Goal: Task Accomplishment & Management: Complete application form

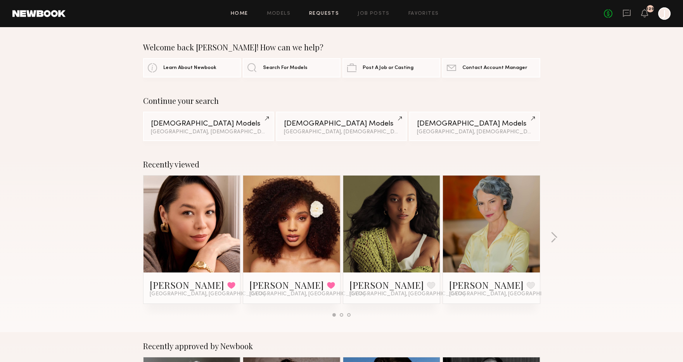
click at [328, 14] on link "Requests" at bounding box center [324, 13] width 30 height 5
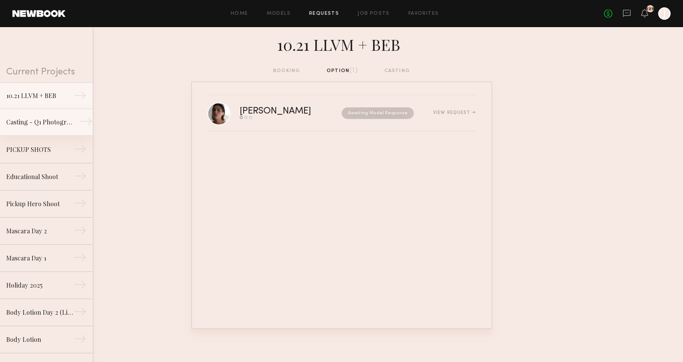
click at [59, 127] on link "Casting - Q1 Photography →" at bounding box center [46, 122] width 93 height 27
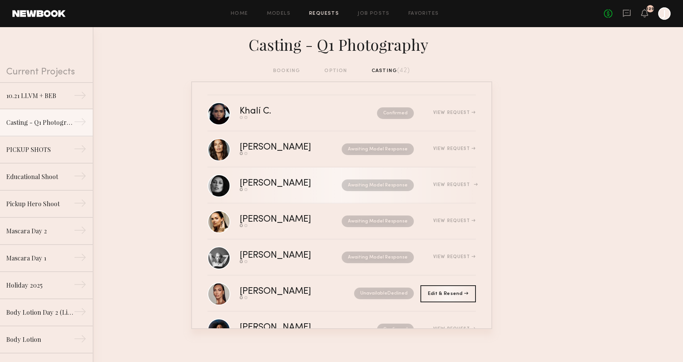
click at [278, 197] on link "Connie B. Send request Model response Awaiting Model Response View Request" at bounding box center [341, 186] width 268 height 36
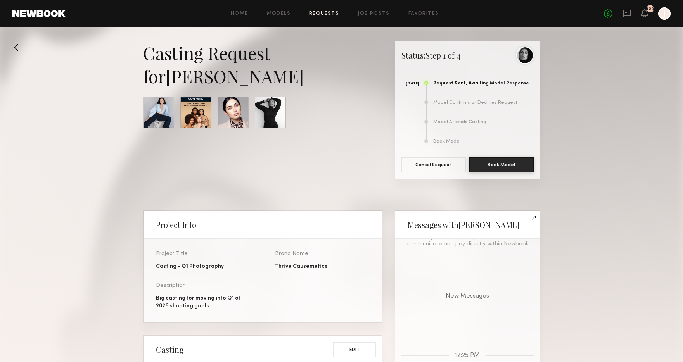
click at [232, 80] on link "Connie B." at bounding box center [235, 75] width 138 height 23
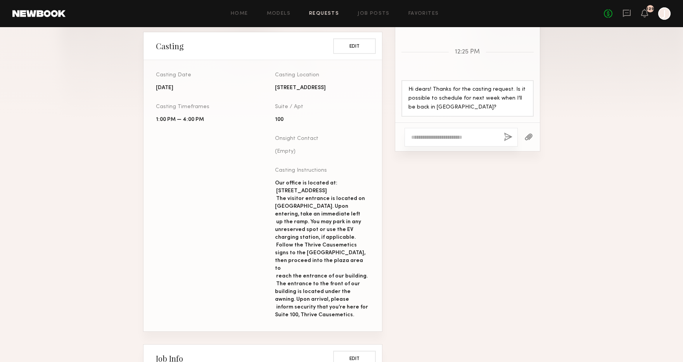
scroll to position [303, 0]
click at [422, 138] on textarea at bounding box center [454, 138] width 86 height 8
type textarea "*"
click at [422, 131] on textarea "**********" at bounding box center [454, 134] width 86 height 16
click at [458, 137] on textarea "**********" at bounding box center [454, 134] width 86 height 16
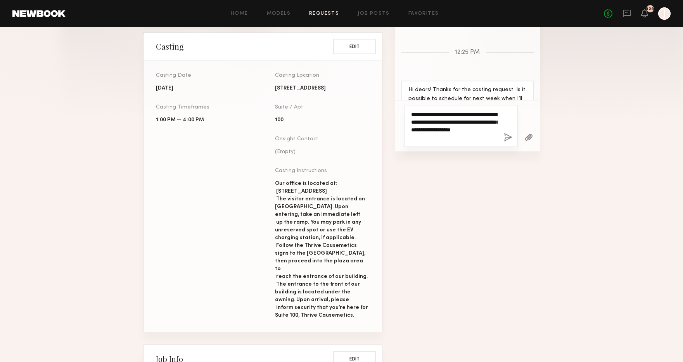
click at [441, 132] on textarea "**********" at bounding box center [454, 126] width 86 height 31
click at [454, 138] on textarea "**********" at bounding box center [454, 126] width 86 height 31
type textarea "**********"
click at [507, 137] on button "button" at bounding box center [508, 138] width 9 height 10
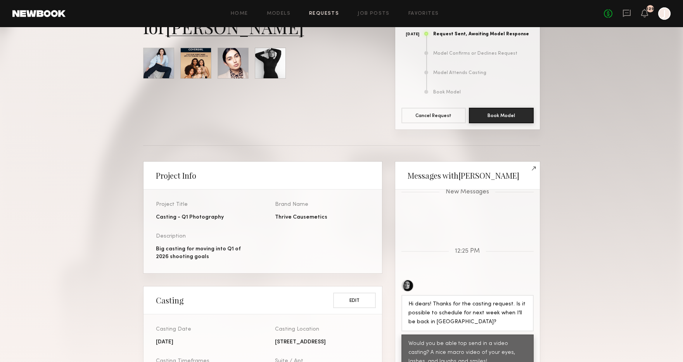
scroll to position [0, 0]
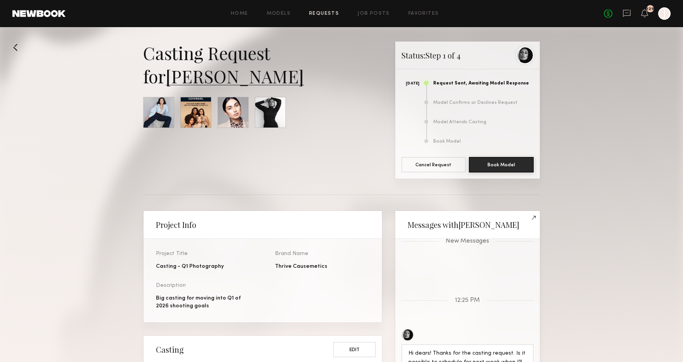
click at [14, 53] on button at bounding box center [18, 47] width 12 height 12
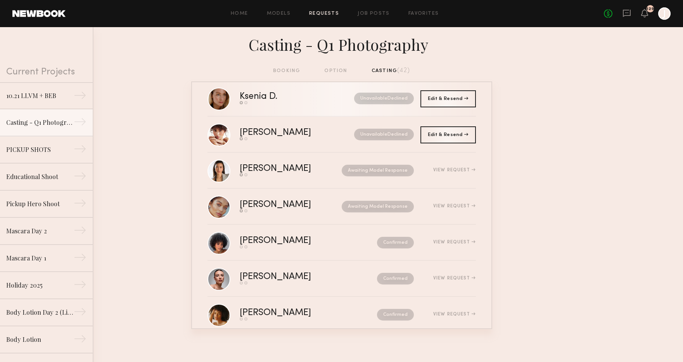
scroll to position [413, 0]
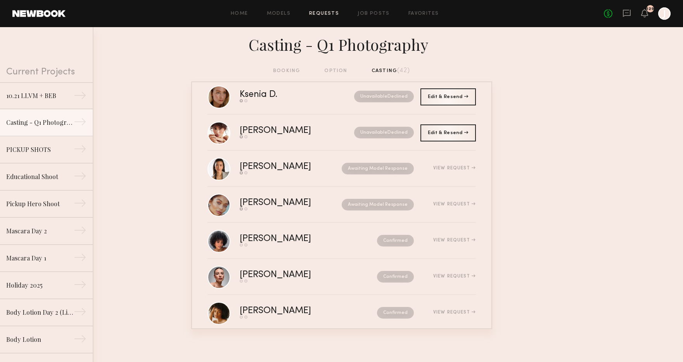
click at [330, 13] on link "Requests" at bounding box center [324, 13] width 30 height 5
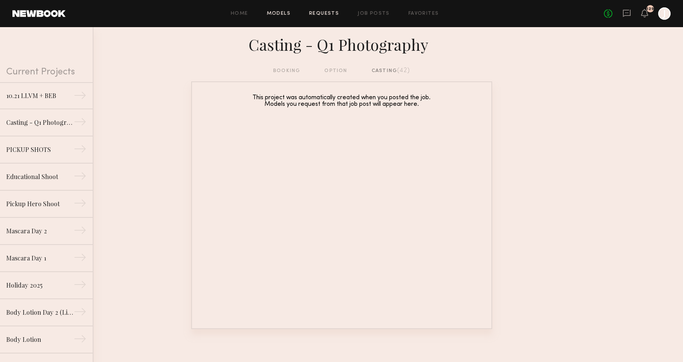
click at [280, 13] on link "Models" at bounding box center [279, 13] width 24 height 5
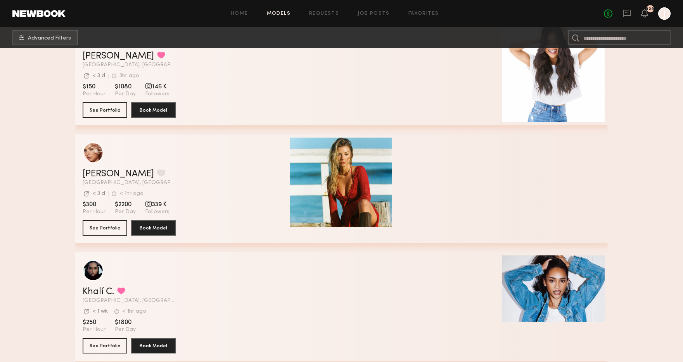
scroll to position [1718, 0]
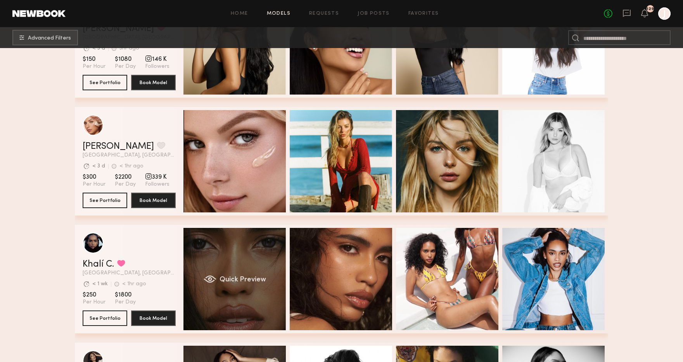
click at [258, 292] on div "Quick Preview" at bounding box center [234, 279] width 102 height 102
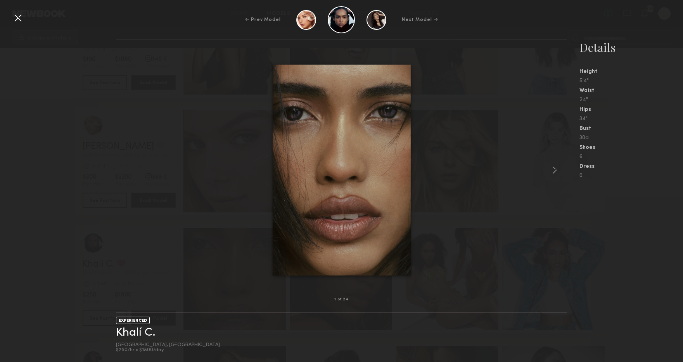
click at [175, 242] on div at bounding box center [341, 170] width 451 height 235
click at [21, 18] on div at bounding box center [18, 18] width 12 height 12
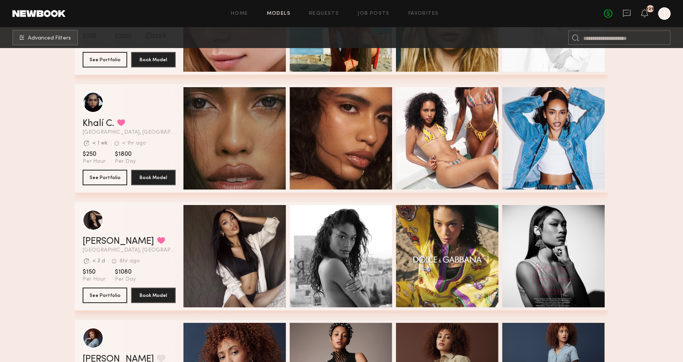
scroll to position [1859, 0]
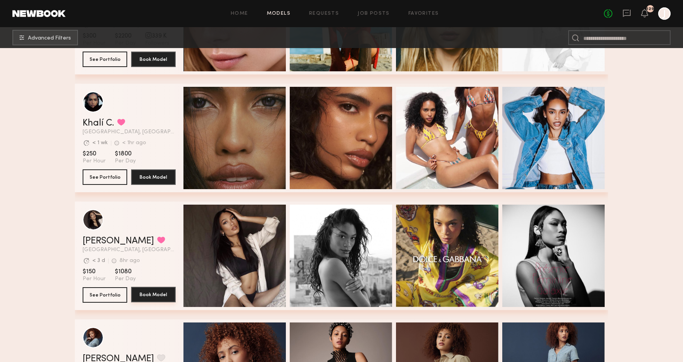
click at [158, 295] on button "Book Model" at bounding box center [153, 295] width 45 height 16
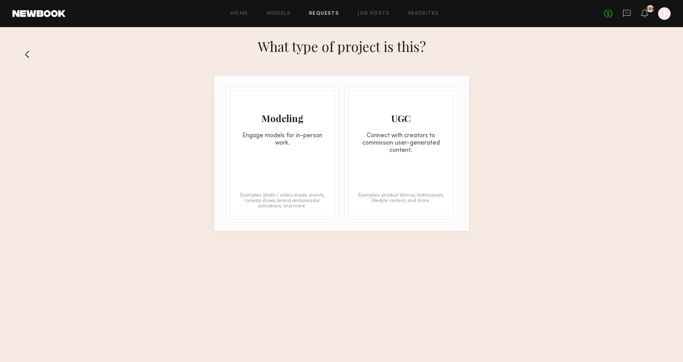
click at [279, 137] on div "Engage models for in-person work." at bounding box center [282, 139] width 105 height 15
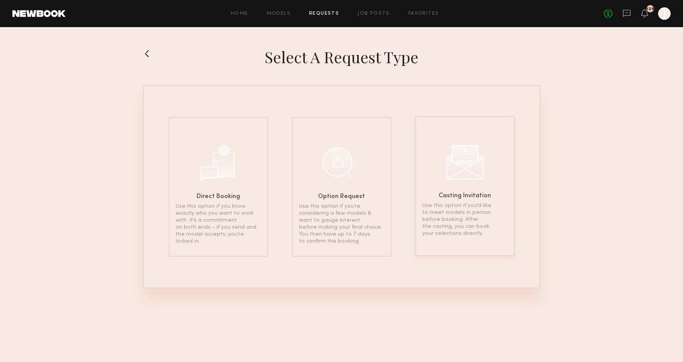
click at [437, 190] on div "Casting Invitation Use this option if you’d like to meet models in person befor…" at bounding box center [464, 186] width 99 height 140
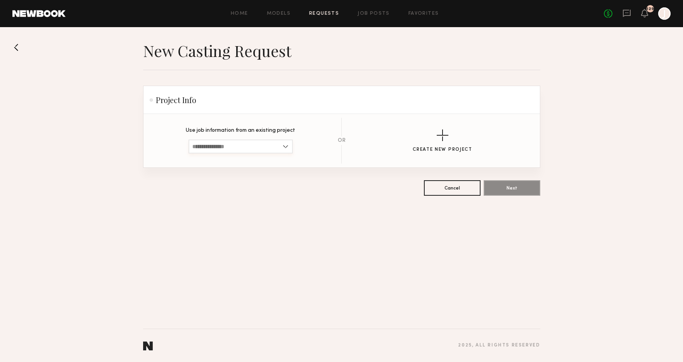
click at [230, 146] on input at bounding box center [240, 147] width 104 height 14
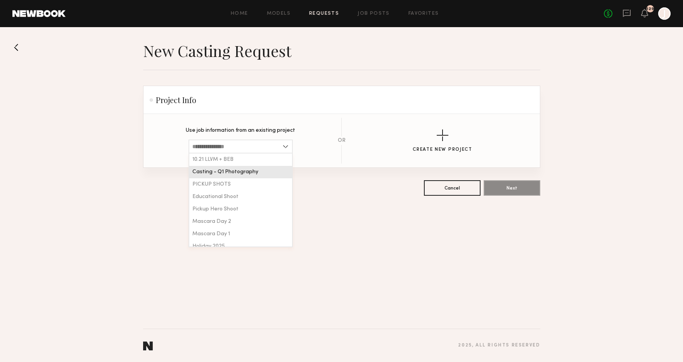
click at [231, 173] on span "Casting - Q1 Photography" at bounding box center [225, 171] width 66 height 5
type input "**********"
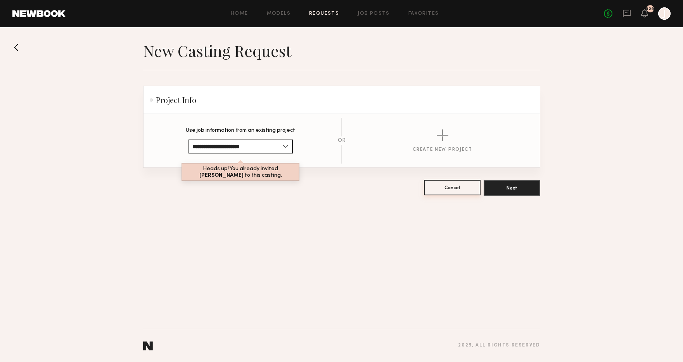
click at [442, 188] on button "Cancel" at bounding box center [452, 188] width 57 height 16
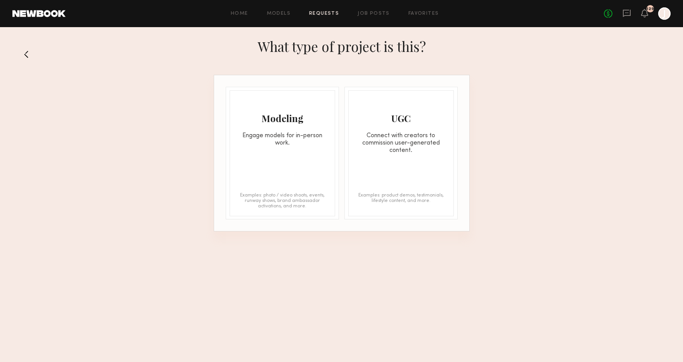
click at [27, 51] on button at bounding box center [29, 54] width 12 height 12
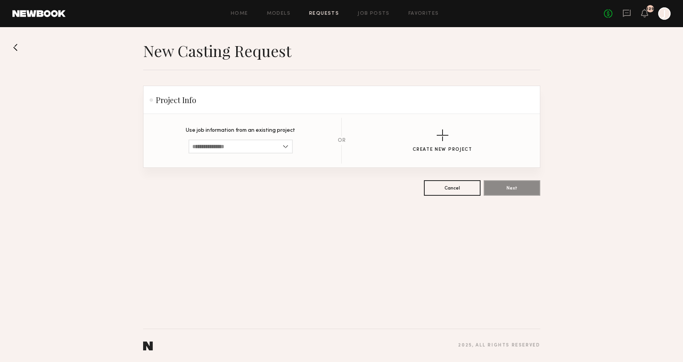
click at [19, 45] on button at bounding box center [18, 47] width 12 height 12
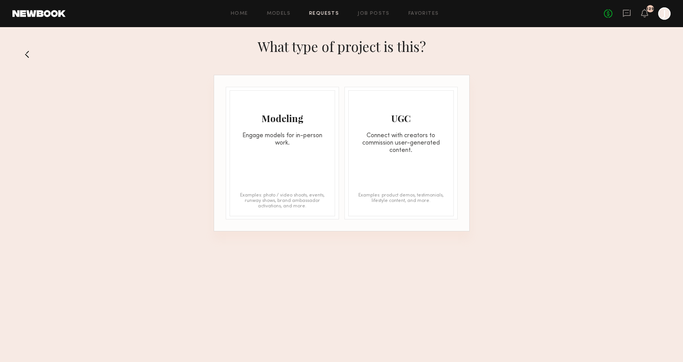
click at [19, 45] on div "What type of project is this?" at bounding box center [341, 53] width 683 height 41
click at [29, 51] on button at bounding box center [29, 54] width 12 height 12
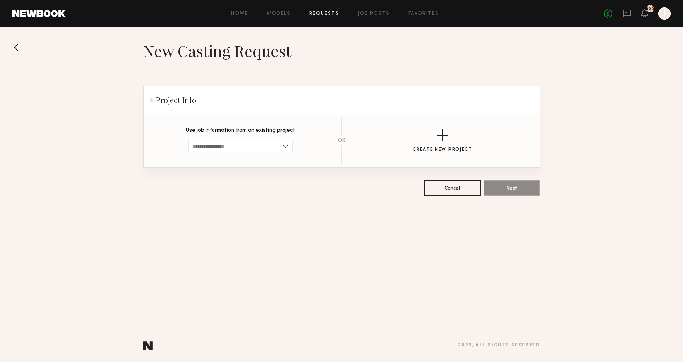
click at [318, 12] on link "Requests" at bounding box center [324, 13] width 30 height 5
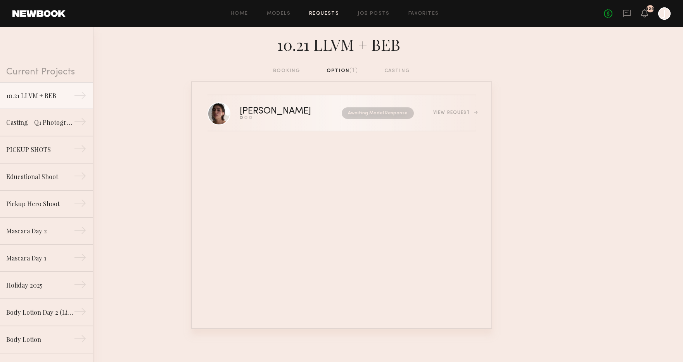
click at [326, 112] on div "Awaiting Model Response" at bounding box center [370, 113] width 88 height 12
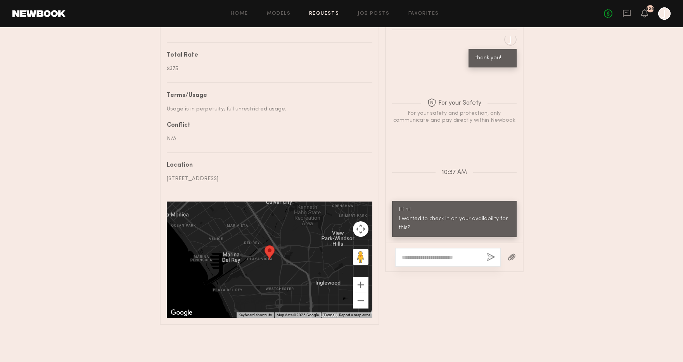
scroll to position [372, 0]
